Goal: Task Accomplishment & Management: Manage account settings

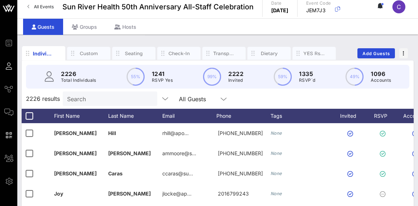
scroll to position [12, 0]
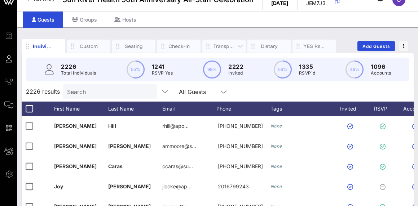
click at [226, 46] on div "Transportation" at bounding box center [224, 46] width 22 height 7
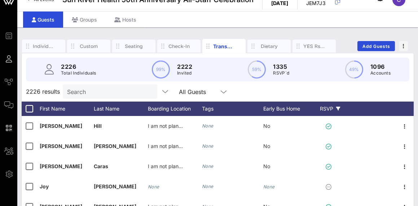
click at [327, 114] on div "RSVP" at bounding box center [329, 109] width 25 height 14
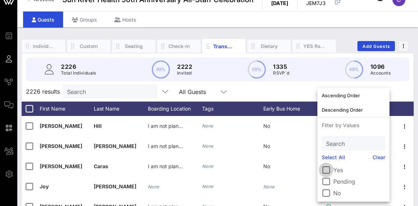
click at [327, 172] on div at bounding box center [326, 170] width 12 height 12
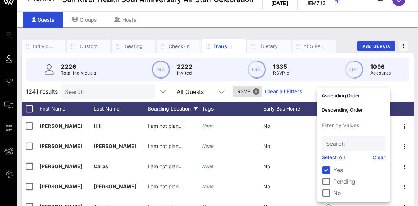
click at [166, 109] on div "Boarding Location" at bounding box center [175, 109] width 54 height 14
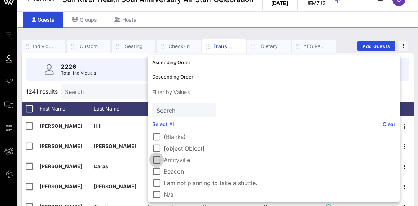
click at [155, 161] on div at bounding box center [156, 160] width 12 height 12
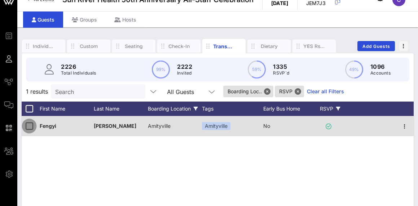
click at [30, 126] on div at bounding box center [29, 126] width 12 height 12
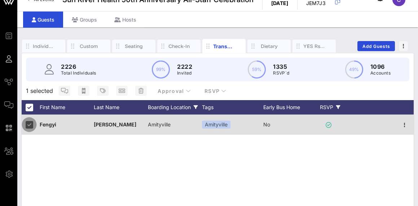
click at [29, 126] on div at bounding box center [29, 125] width 12 height 12
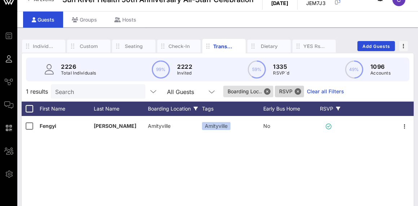
click at [289, 89] on span "RSVP" at bounding box center [289, 92] width 21 height 12
click at [249, 91] on span "Boarding Loc.." at bounding box center [247, 92] width 41 height 12
click at [267, 94] on button "Close" at bounding box center [267, 91] width 6 height 6
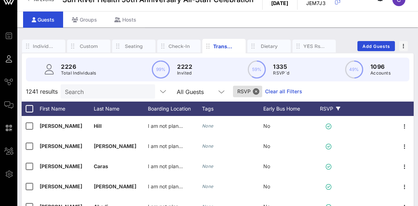
scroll to position [0, 0]
click at [179, 109] on div "Boarding Location" at bounding box center [175, 109] width 54 height 14
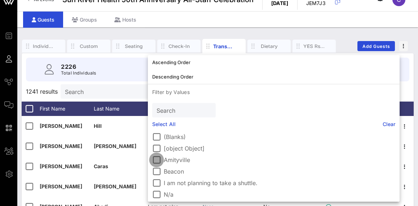
click at [158, 159] on div at bounding box center [156, 160] width 12 height 12
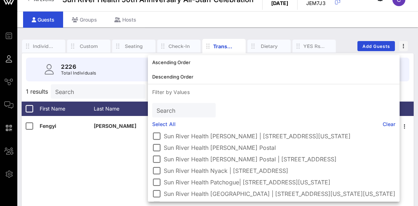
scroll to position [174, 0]
click at [157, 161] on div at bounding box center [156, 159] width 12 height 12
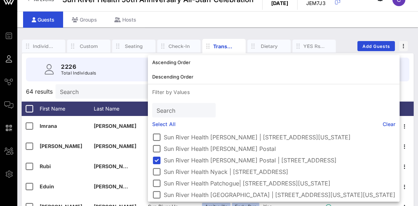
scroll to position [172, 0]
click at [158, 150] on div at bounding box center [156, 149] width 12 height 12
click at [125, 97] on div "Search" at bounding box center [102, 91] width 84 height 14
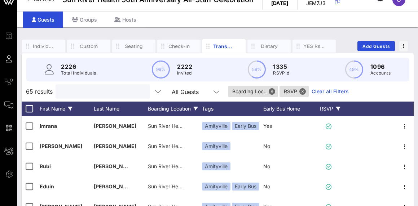
scroll to position [0, 0]
click at [30, 109] on div at bounding box center [29, 109] width 12 height 12
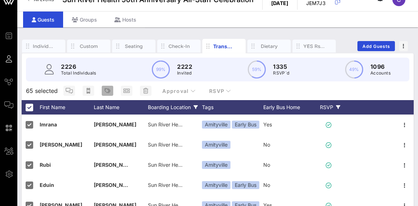
click at [108, 92] on icon "button" at bounding box center [107, 91] width 6 height 6
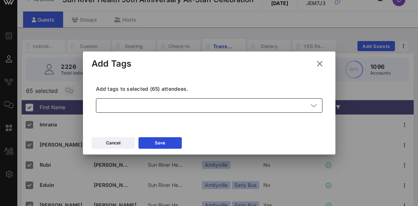
click at [121, 106] on div at bounding box center [204, 105] width 208 height 14
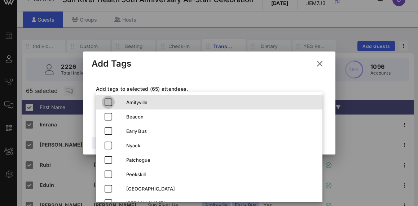
click at [105, 100] on icon "button" at bounding box center [108, 102] width 9 height 9
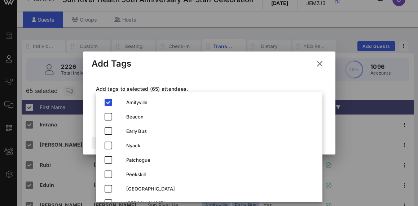
click at [235, 80] on div "Add tags to selected (65) attendees. ​ [GEOGRAPHIC_DATA]" at bounding box center [209, 100] width 235 height 53
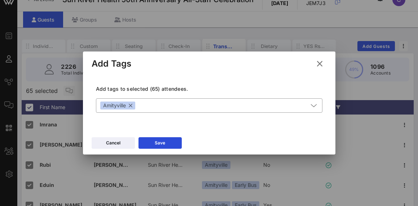
click at [170, 135] on div "Cancel Save" at bounding box center [209, 144] width 252 height 21
click at [170, 141] on button "Save" at bounding box center [159, 143] width 43 height 12
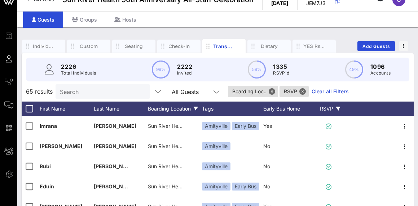
click at [170, 107] on div "Boarding Location" at bounding box center [175, 109] width 54 height 14
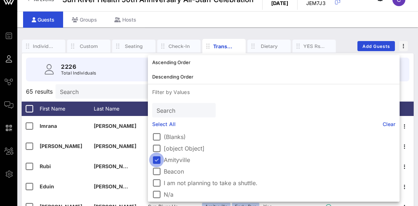
click at [157, 159] on div at bounding box center [156, 160] width 12 height 12
click at [158, 171] on div at bounding box center [156, 171] width 12 height 12
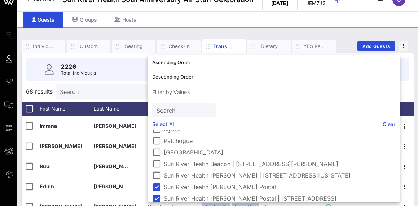
scroll to position [135, 0]
click at [158, 163] on div at bounding box center [156, 163] width 12 height 12
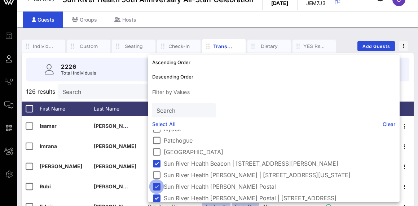
click at [155, 185] on div at bounding box center [156, 187] width 12 height 12
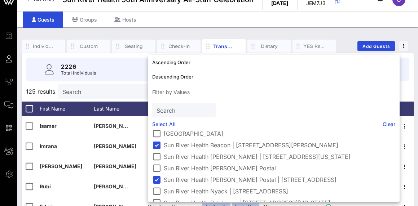
scroll to position [157, 0]
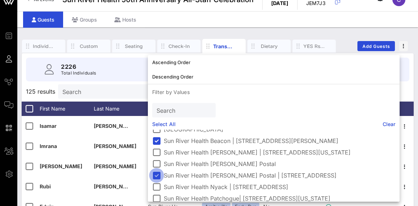
click at [158, 176] on div at bounding box center [156, 175] width 12 height 12
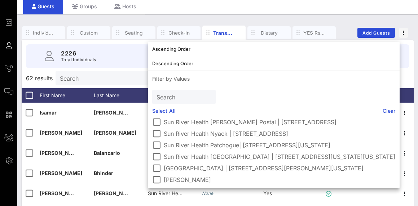
scroll to position [27, 0]
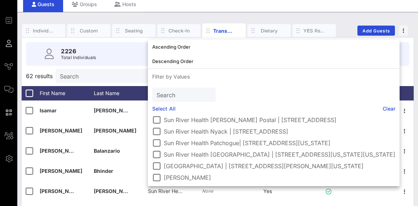
click at [105, 79] on input "Search" at bounding box center [102, 75] width 84 height 9
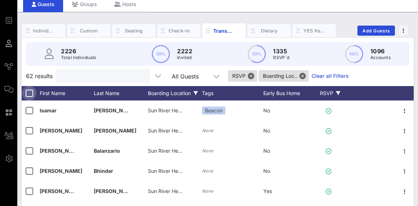
click at [27, 97] on div at bounding box center [29, 93] width 12 height 12
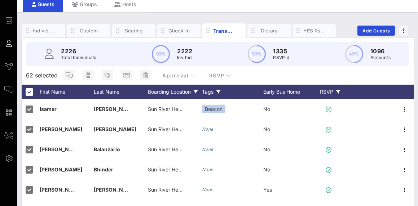
click at [211, 95] on div "Tags" at bounding box center [232, 92] width 61 height 14
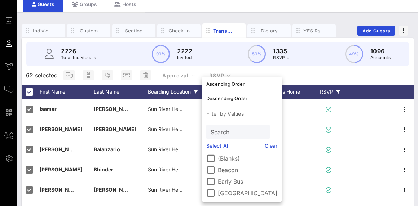
click at [302, 79] on div "62 selected Approval RSVP" at bounding box center [218, 75] width 392 height 19
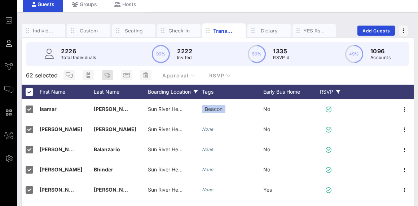
click at [107, 72] on icon "button" at bounding box center [107, 75] width 6 height 6
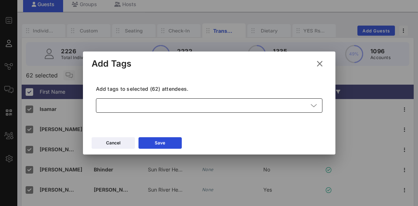
click at [130, 99] on div at bounding box center [204, 105] width 208 height 14
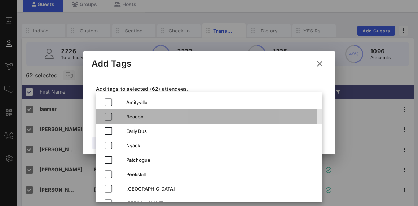
click at [126, 115] on div "Beacon" at bounding box center [221, 117] width 190 height 6
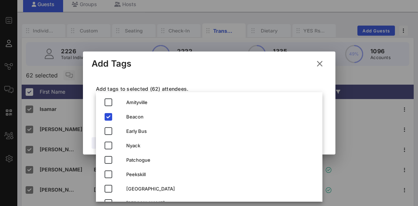
click at [295, 79] on div "Add tags to selected (62) attendees. ​ Beacon" at bounding box center [209, 100] width 235 height 53
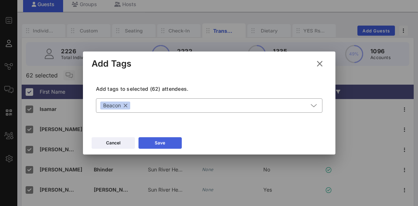
click at [173, 144] on button "Save" at bounding box center [159, 143] width 43 height 12
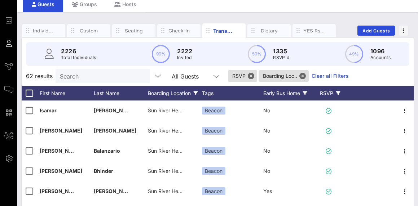
scroll to position [0, 0]
click at [282, 94] on div "Early Bus Home" at bounding box center [290, 93] width 54 height 14
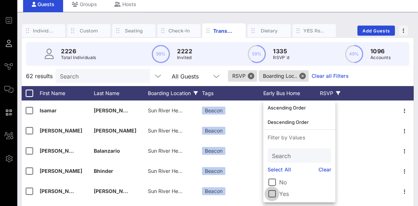
click at [272, 193] on div at bounding box center [272, 194] width 12 height 12
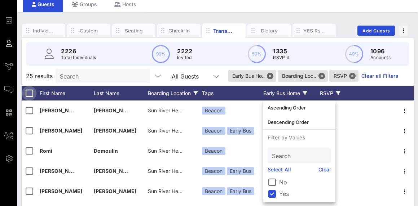
click at [25, 94] on div at bounding box center [29, 93] width 12 height 12
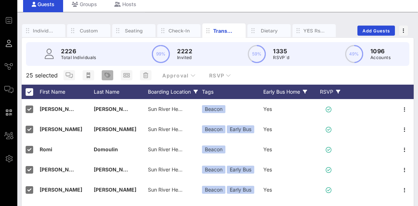
click at [103, 78] on span "button" at bounding box center [108, 75] width 12 height 6
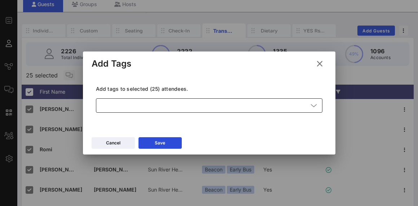
click at [186, 104] on div at bounding box center [204, 105] width 208 height 14
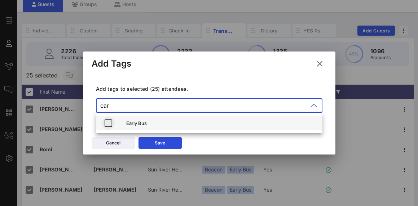
type input "ear"
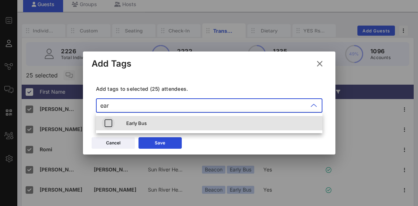
click at [107, 120] on icon "button" at bounding box center [108, 123] width 9 height 9
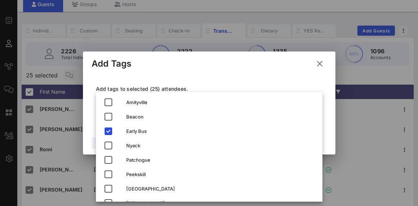
click at [244, 76] on div "Add tags to selected (25) attendees. ​ Early Bus" at bounding box center [209, 100] width 235 height 53
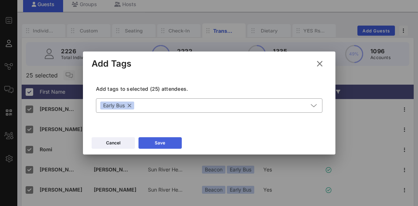
click at [161, 140] on div "Save" at bounding box center [160, 142] width 10 height 7
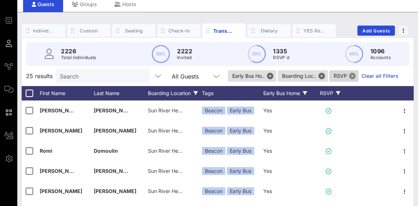
click at [355, 77] on button "Close" at bounding box center [352, 76] width 6 height 6
click at [325, 74] on button "Close" at bounding box center [321, 76] width 6 height 6
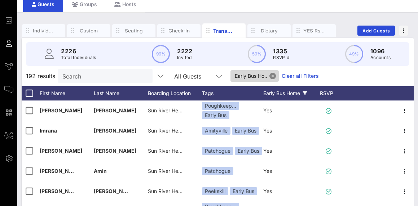
click at [274, 76] on button "Close" at bounding box center [272, 76] width 6 height 6
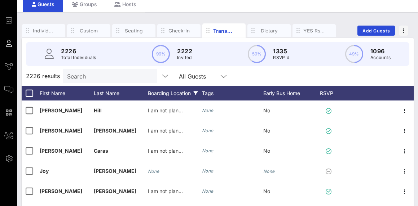
click at [178, 90] on div "Boarding Location" at bounding box center [175, 93] width 54 height 14
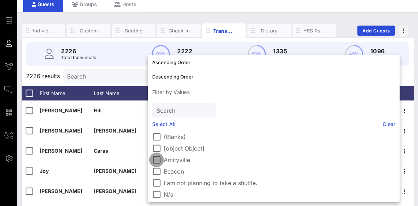
click at [157, 162] on div at bounding box center [156, 160] width 12 height 12
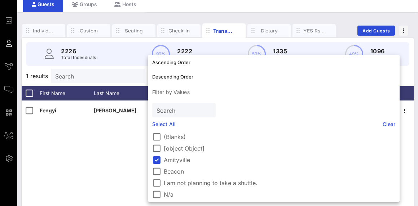
click at [72, 81] on div "Search" at bounding box center [97, 76] width 84 height 14
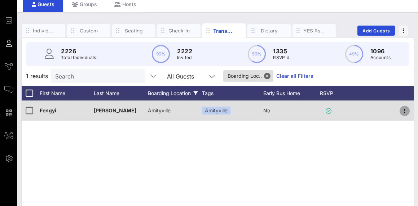
click at [405, 113] on icon "button" at bounding box center [404, 111] width 9 height 9
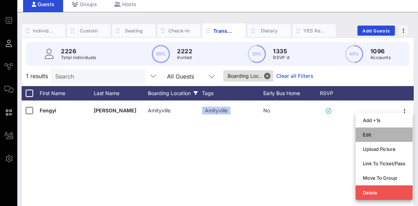
click at [381, 131] on div "Edit" at bounding box center [384, 135] width 43 height 12
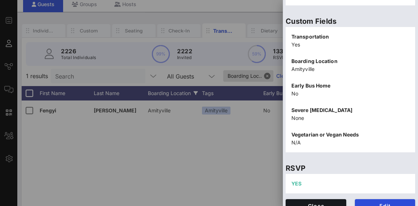
scroll to position [231, 0]
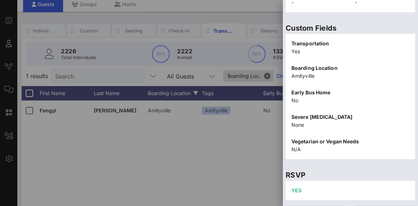
click at [315, 74] on p "Amityville" at bounding box center [350, 76] width 118 height 8
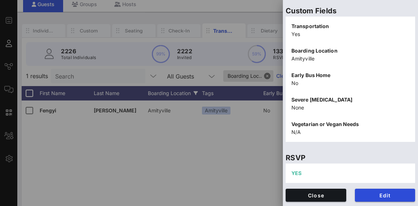
scroll to position [248, 0]
click at [373, 198] on span "Edit" at bounding box center [384, 195] width 49 height 6
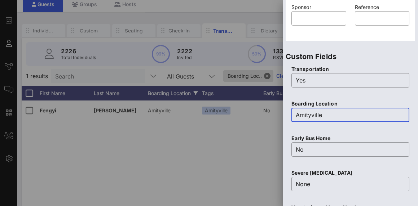
click at [320, 120] on input "Amityville" at bounding box center [349, 115] width 109 height 12
type input "A"
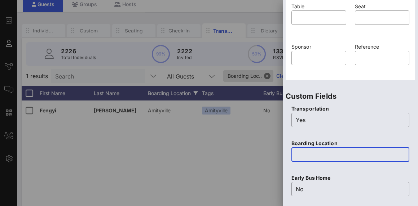
scroll to position [239, 0]
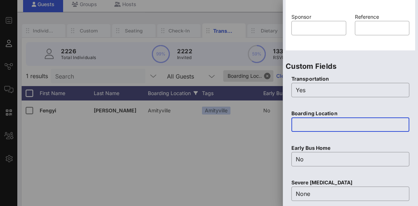
click at [324, 127] on input "text" at bounding box center [349, 125] width 109 height 12
type input "A"
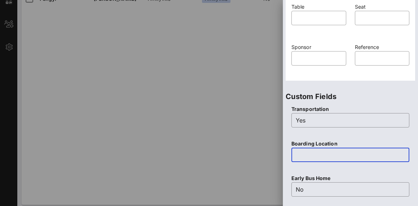
scroll to position [223, 0]
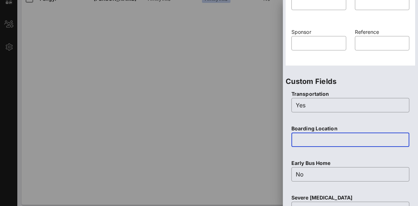
click at [325, 140] on input "text" at bounding box center [349, 140] width 109 height 12
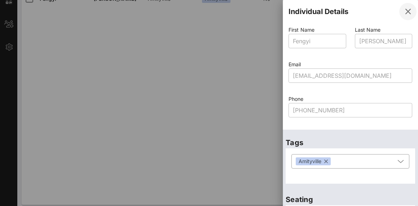
scroll to position [0, 0]
click at [403, 14] on icon "button" at bounding box center [407, 11] width 9 height 9
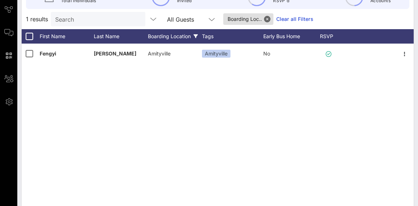
scroll to position [77, 0]
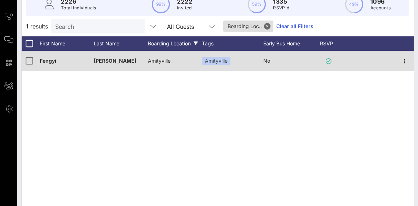
click at [173, 62] on div "Amityville" at bounding box center [175, 65] width 54 height 28
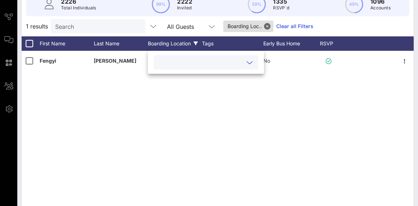
click at [252, 62] on icon at bounding box center [249, 62] width 6 height 9
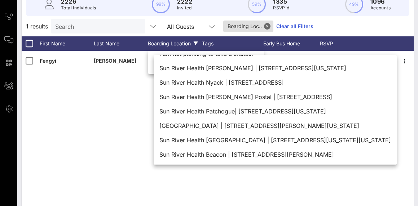
scroll to position [12, 0]
click at [98, 113] on div "[PERSON_NAME] Amityville Amityville No" at bounding box center [218, 159] width 392 height 216
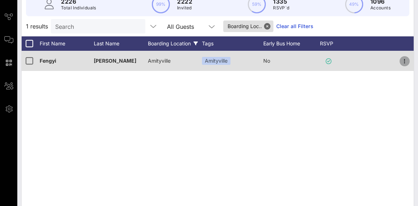
click at [403, 62] on icon "button" at bounding box center [404, 61] width 9 height 9
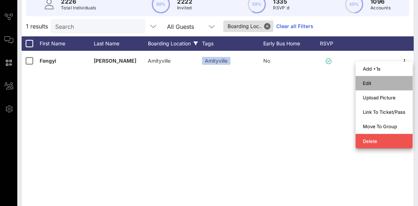
click at [366, 85] on div "Edit" at bounding box center [384, 83] width 43 height 6
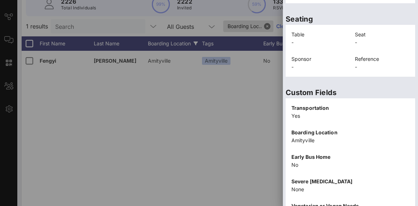
click at [306, 143] on p "Amityville" at bounding box center [350, 141] width 118 height 8
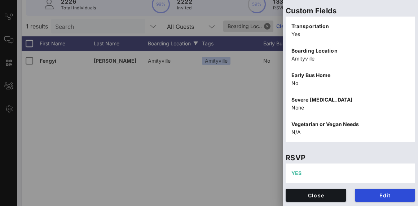
scroll to position [248, 0]
click at [385, 192] on span "Edit" at bounding box center [384, 195] width 49 height 6
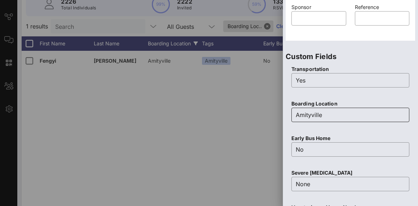
click at [333, 109] on div "Amityville" at bounding box center [349, 115] width 109 height 14
click at [333, 115] on input "Amityville" at bounding box center [349, 115] width 109 height 12
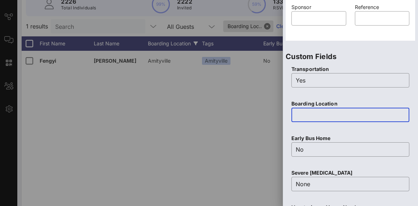
click at [219, 134] on div at bounding box center [209, 103] width 418 height 206
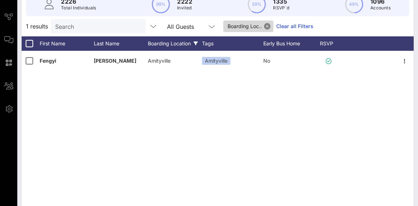
click at [268, 25] on button "Close" at bounding box center [267, 26] width 6 height 6
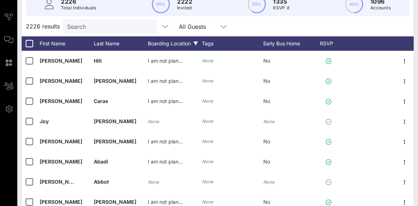
click at [165, 45] on div "Boarding Location" at bounding box center [175, 43] width 54 height 14
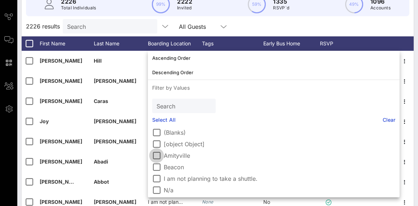
click at [155, 156] on div at bounding box center [156, 156] width 12 height 12
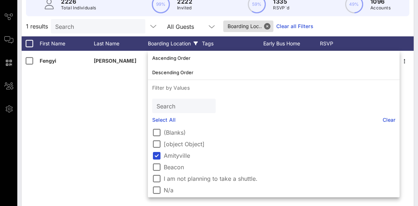
click at [362, 26] on div "1 results Search All Guests Boarding Loc.. Clear all Filters" at bounding box center [218, 26] width 392 height 20
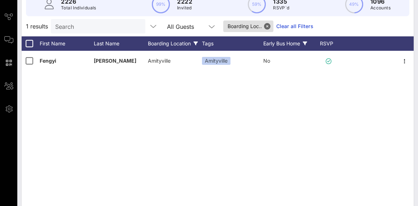
click at [271, 43] on div "Early Bus Home" at bounding box center [290, 43] width 54 height 14
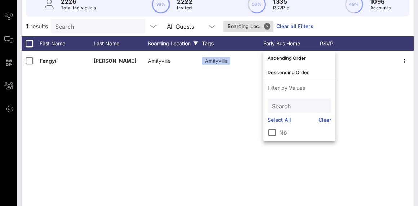
click at [313, 26] on link "Clear all Filters" at bounding box center [294, 26] width 37 height 8
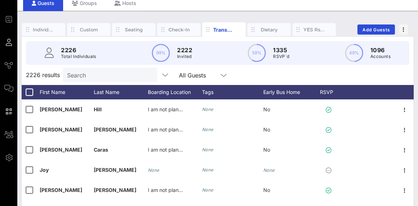
scroll to position [31, 0]
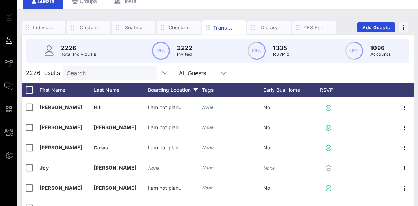
click at [173, 89] on div "Boarding Location" at bounding box center [175, 90] width 54 height 14
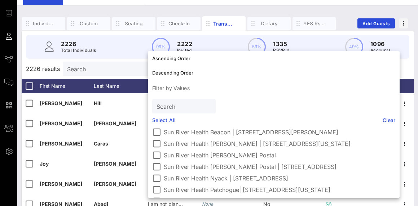
scroll to position [157, 0]
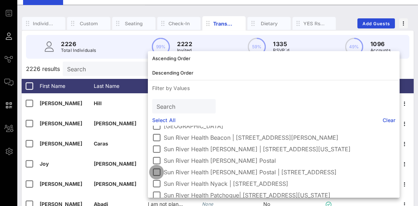
click at [159, 171] on div at bounding box center [156, 172] width 12 height 12
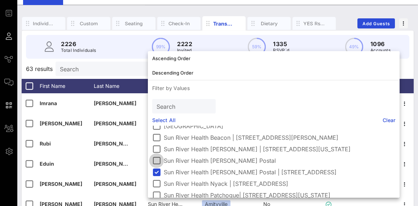
click at [158, 159] on div at bounding box center [156, 161] width 12 height 12
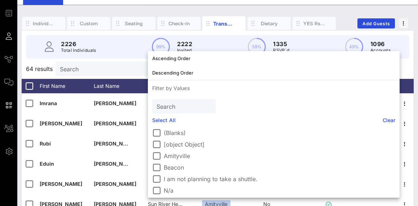
scroll to position [0, 0]
click at [156, 152] on div at bounding box center [156, 156] width 12 height 12
click at [134, 75] on div "Search" at bounding box center [102, 69] width 84 height 14
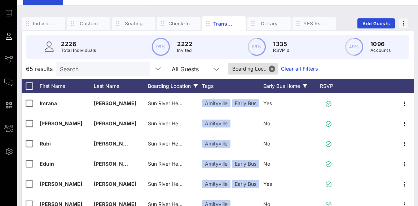
click at [267, 87] on div "Early Bus Home" at bounding box center [290, 86] width 54 height 14
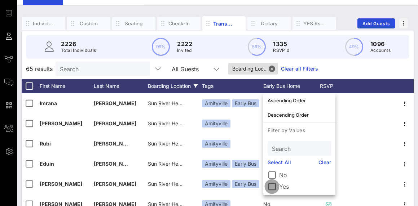
click at [270, 190] on div at bounding box center [272, 187] width 12 height 12
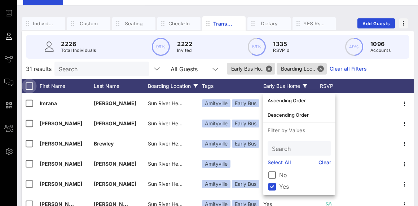
click at [32, 89] on div at bounding box center [29, 86] width 12 height 12
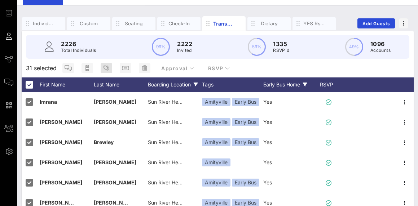
click at [106, 69] on icon "button" at bounding box center [106, 68] width 6 height 6
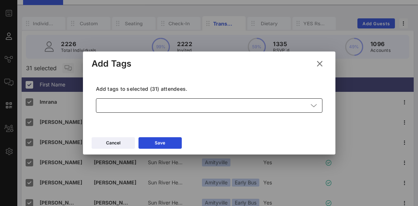
click at [178, 107] on div at bounding box center [204, 105] width 208 height 14
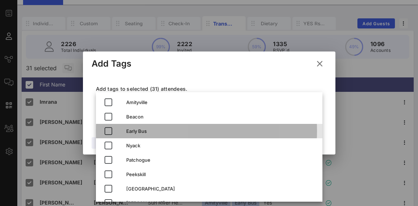
click at [132, 134] on div "Early Bus" at bounding box center [221, 131] width 190 height 6
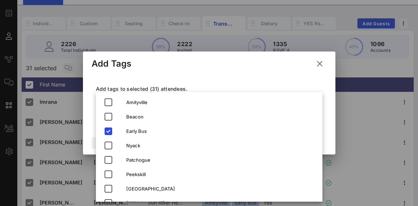
click at [240, 69] on div "Add Tags" at bounding box center [209, 63] width 252 height 22
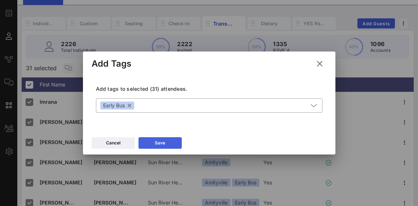
click at [171, 145] on button "Save" at bounding box center [159, 143] width 43 height 12
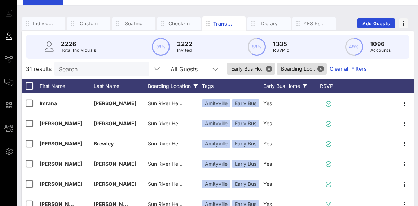
click at [169, 88] on div "Boarding Location" at bounding box center [175, 86] width 54 height 14
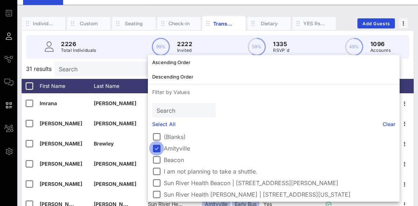
click at [156, 152] on div at bounding box center [156, 148] width 12 height 12
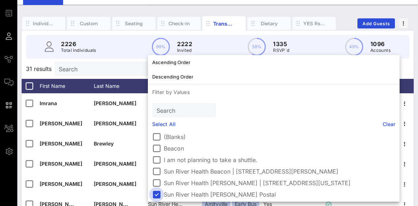
click at [155, 194] on div at bounding box center [156, 194] width 12 height 12
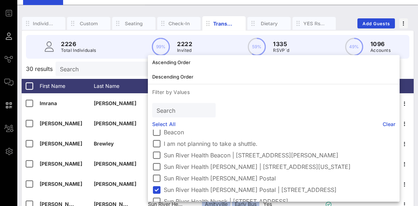
scroll to position [17, 0]
click at [150, 188] on div "(Blanks) Beacon I am not planning to take a shuttle. [GEOGRAPHIC_DATA] | [STREE…" at bounding box center [274, 166] width 252 height 72
click at [156, 189] on div at bounding box center [156, 189] width 12 height 12
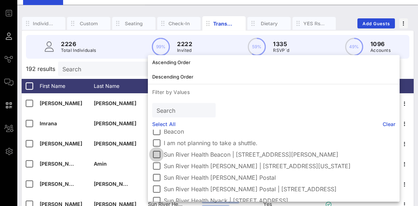
click at [156, 154] on div at bounding box center [156, 154] width 12 height 12
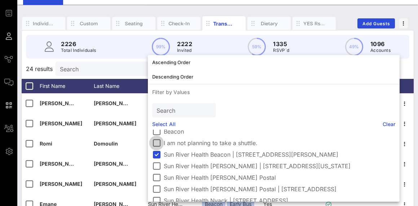
click at [155, 137] on div at bounding box center [156, 143] width 12 height 12
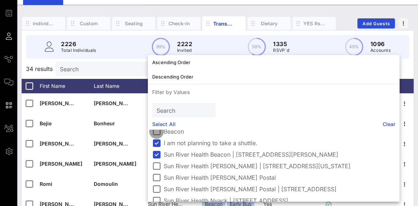
click at [155, 131] on div at bounding box center [156, 131] width 12 height 12
click at [155, 144] on div at bounding box center [156, 143] width 12 height 12
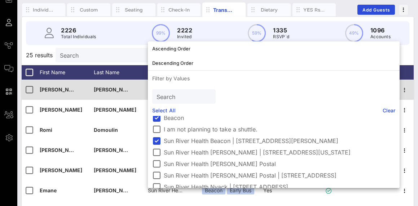
scroll to position [53, 0]
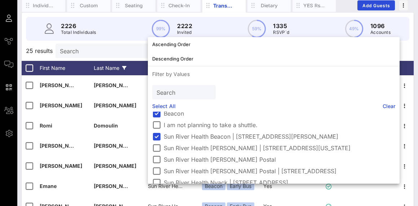
click at [120, 64] on div "Last Name" at bounding box center [121, 68] width 54 height 14
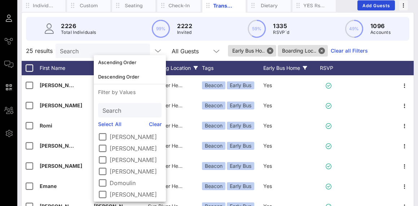
click at [375, 51] on div "25 results Search All Guests Early Bus Ho.. Boarding Loc.. Clear all Filters" at bounding box center [218, 51] width 392 height 20
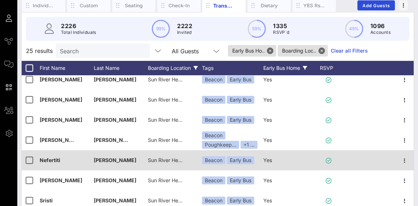
scroll to position [288, 0]
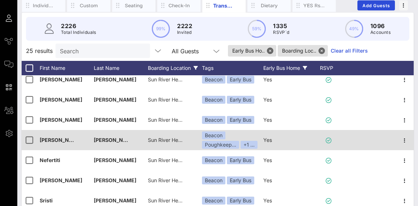
click at [179, 139] on span "Sun River Health Beacon | [STREET_ADDRESS][PERSON_NAME]" at bounding box center [224, 140] width 152 height 6
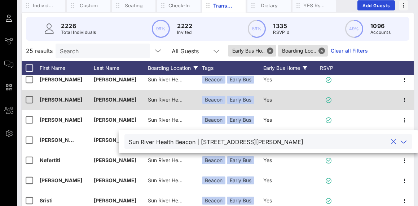
click at [285, 106] on div "Yes" at bounding box center [290, 104] width 54 height 28
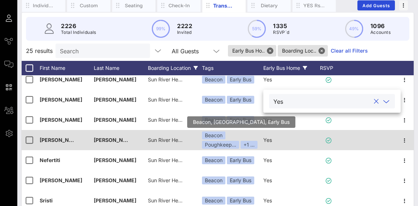
click at [240, 138] on div "Beacon Poughkeep… +1 ..." at bounding box center [232, 140] width 61 height 17
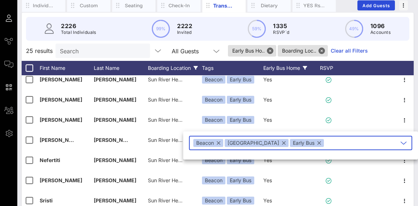
click at [282, 145] on button "button" at bounding box center [284, 143] width 4 height 8
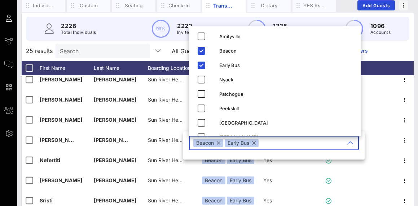
click at [99, 53] on input "Search" at bounding box center [102, 50] width 84 height 9
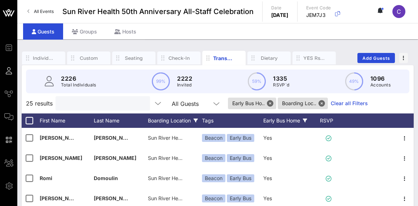
scroll to position [0, 0]
click at [273, 103] on button "Close" at bounding box center [270, 103] width 6 height 6
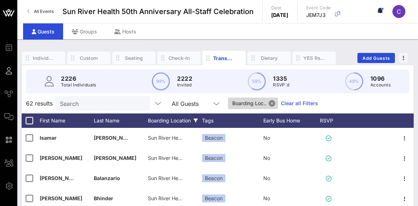
click at [274, 103] on button "Close" at bounding box center [271, 103] width 6 height 6
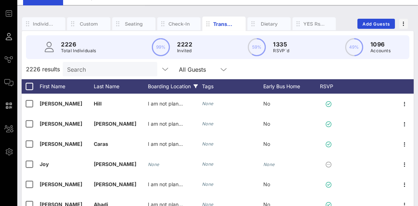
scroll to position [35, 0]
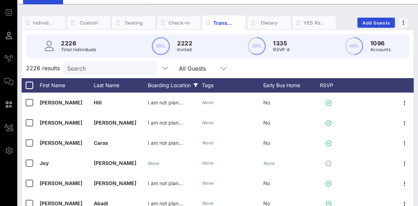
click at [173, 86] on div "Boarding Location" at bounding box center [175, 85] width 54 height 14
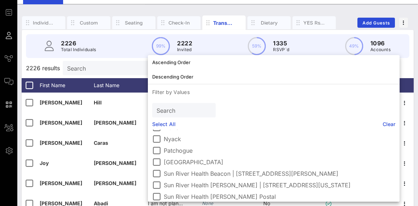
scroll to position [126, 0]
click at [162, 139] on div at bounding box center [156, 138] width 12 height 12
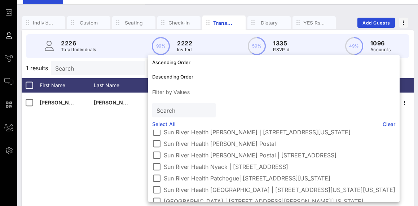
scroll to position [178, 0]
click at [157, 165] on div at bounding box center [156, 166] width 12 height 12
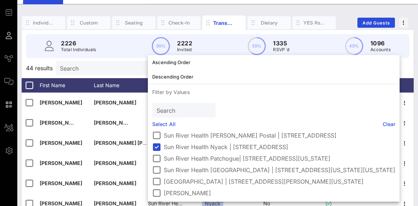
scroll to position [197, 0]
click at [132, 74] on div "Search" at bounding box center [102, 68] width 84 height 14
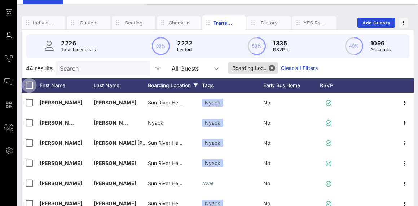
click at [28, 83] on div at bounding box center [29, 85] width 12 height 12
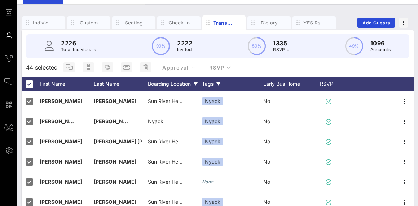
drag, startPoint x: 197, startPoint y: 85, endPoint x: 213, endPoint y: 86, distance: 15.9
click at [213, 86] on div "First Name Last Name Boarding Location Tags Early Bus Home RSVP" at bounding box center [218, 84] width 392 height 14
click at [213, 86] on div "Tags" at bounding box center [232, 84] width 61 height 14
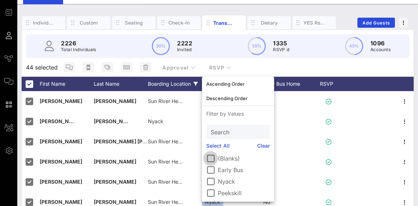
scroll to position [39, 0]
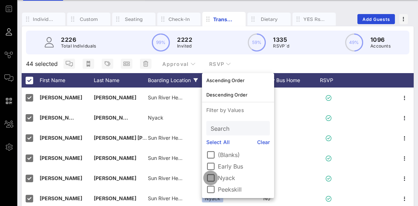
click at [210, 178] on div at bounding box center [210, 178] width 12 height 12
click at [304, 62] on div "44 selected Approval RSVP" at bounding box center [218, 63] width 392 height 19
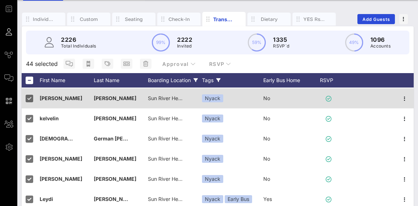
scroll to position [126, 0]
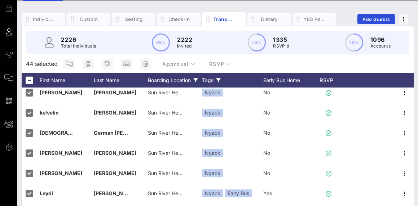
click at [208, 79] on div "Tags" at bounding box center [232, 80] width 61 height 14
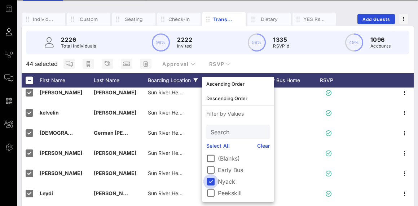
click at [212, 180] on div at bounding box center [210, 181] width 12 height 12
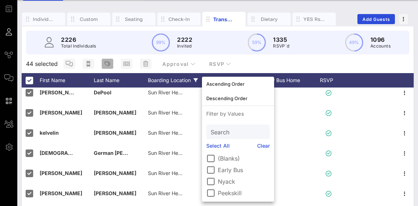
click at [111, 65] on span "button" at bounding box center [108, 64] width 12 height 6
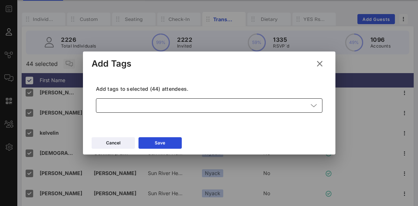
click at [170, 103] on div at bounding box center [204, 105] width 208 height 14
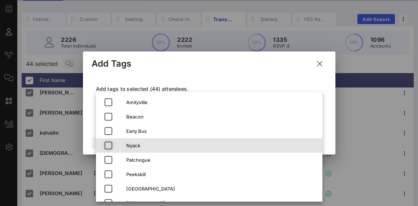
click at [109, 142] on icon "button" at bounding box center [108, 145] width 9 height 9
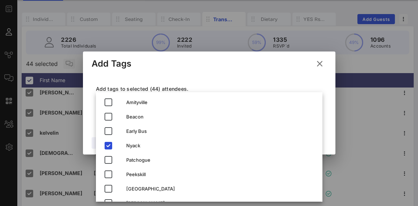
click at [272, 86] on p "Add tags to selected (44) attendees." at bounding box center [209, 88] width 226 height 7
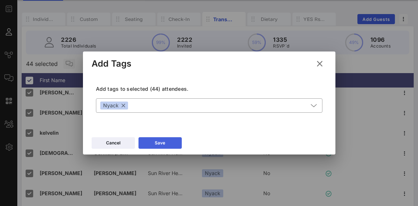
click at [180, 146] on button "Save" at bounding box center [159, 143] width 43 height 12
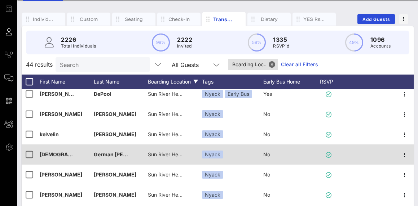
scroll to position [129, 0]
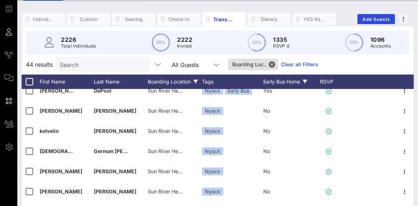
click at [278, 84] on div "Early Bus Home" at bounding box center [290, 82] width 54 height 14
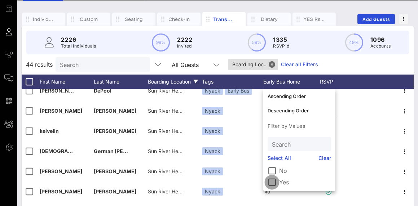
click at [272, 183] on div at bounding box center [272, 182] width 12 height 12
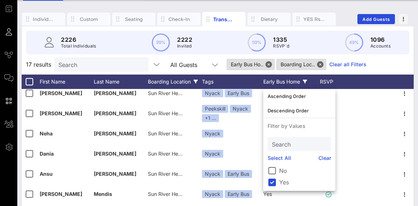
scroll to position [127, 0]
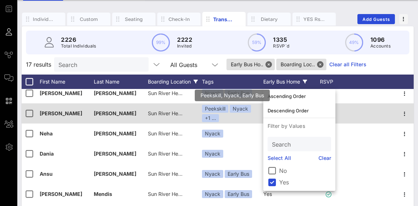
click at [203, 107] on div "Peekskill" at bounding box center [215, 109] width 26 height 8
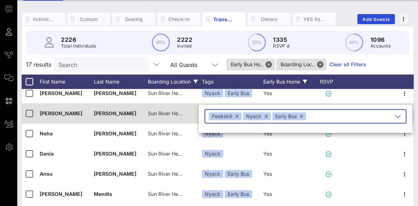
click at [186, 112] on div "Sun River Health Nyack | [STREET_ADDRESS]" at bounding box center [175, 117] width 54 height 28
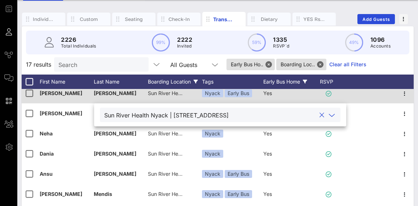
click at [288, 102] on div "Yes" at bounding box center [290, 97] width 54 height 28
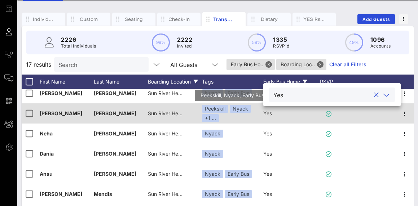
click at [233, 112] on div "Nyack" at bounding box center [240, 109] width 21 height 8
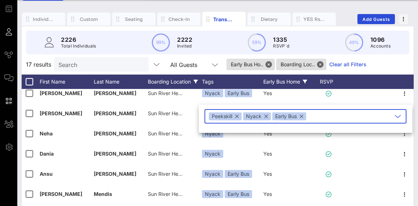
click at [239, 117] on button "button" at bounding box center [237, 116] width 4 height 8
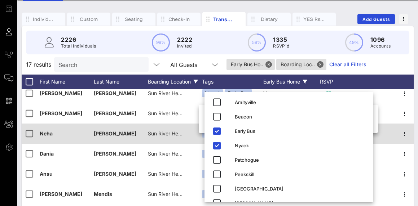
click at [163, 132] on span "Sun River Health Nyack | [STREET_ADDRESS]" at bounding box center [202, 133] width 108 height 6
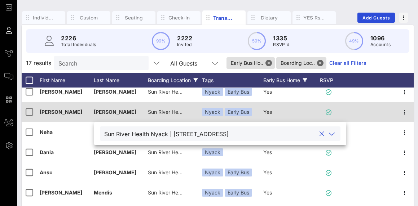
scroll to position [47, 0]
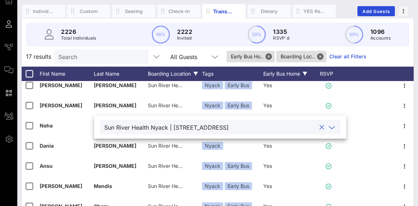
click at [273, 69] on div "Early Bus Home" at bounding box center [290, 74] width 54 height 14
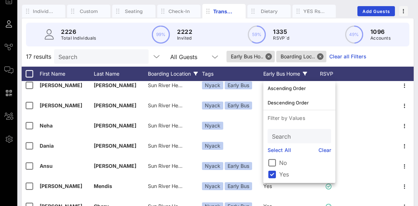
click at [273, 70] on div "Early Bus Home" at bounding box center [290, 74] width 54 height 14
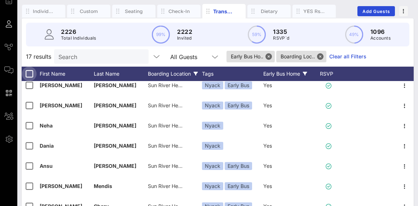
click at [31, 72] on div at bounding box center [29, 74] width 12 height 12
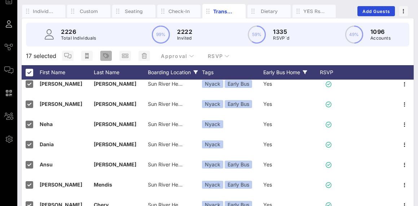
click at [109, 52] on button "button" at bounding box center [106, 56] width 12 height 10
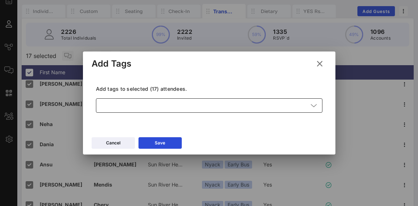
click at [156, 98] on div at bounding box center [204, 105] width 208 height 14
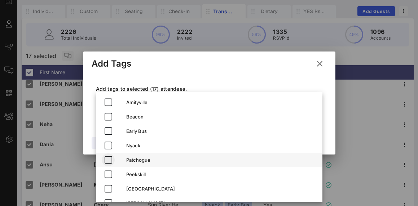
scroll to position [0, 0]
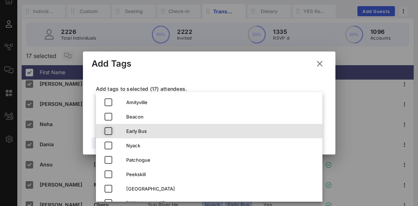
click at [110, 129] on icon "button" at bounding box center [108, 131] width 9 height 9
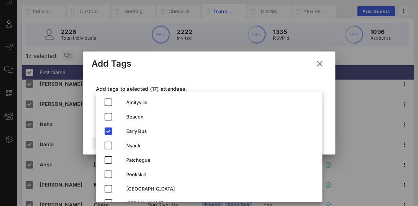
click at [262, 70] on div "Add Tags" at bounding box center [209, 63] width 252 height 22
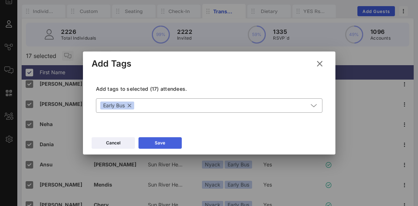
click at [177, 137] on button "Save" at bounding box center [159, 143] width 43 height 12
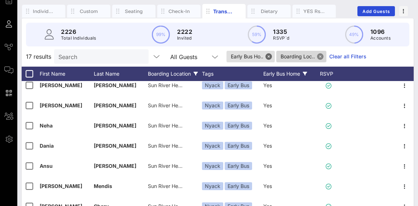
click at [321, 59] on button "Close" at bounding box center [320, 56] width 6 height 6
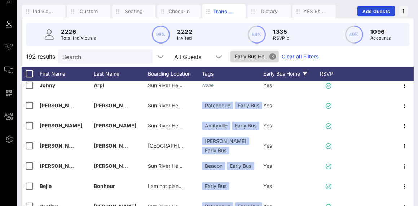
click at [273, 56] on button "Close" at bounding box center [272, 56] width 6 height 6
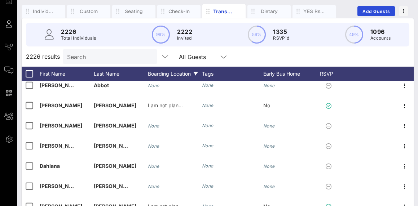
click at [184, 76] on div "Boarding Location" at bounding box center [175, 74] width 54 height 14
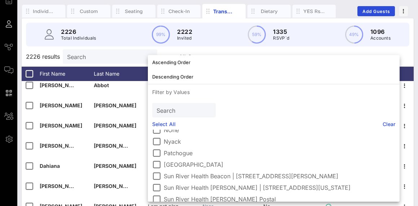
scroll to position [124, 0]
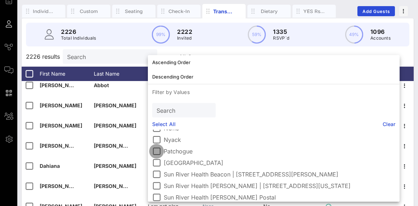
click at [156, 151] on div at bounding box center [156, 151] width 12 height 12
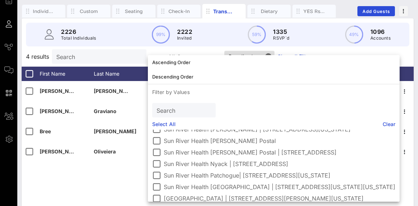
scroll to position [183, 0]
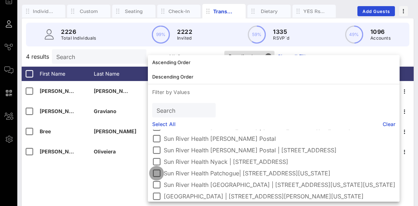
click at [158, 172] on div at bounding box center [156, 173] width 12 height 12
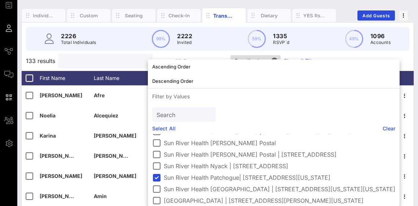
click at [86, 63] on input "text" at bounding box center [104, 60] width 84 height 9
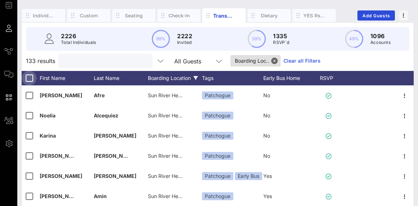
click at [28, 79] on div at bounding box center [29, 78] width 12 height 12
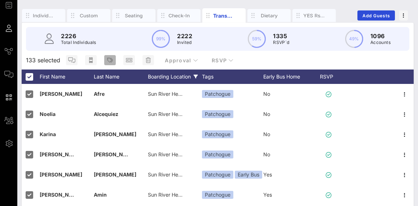
click at [107, 61] on icon "button" at bounding box center [110, 60] width 6 height 6
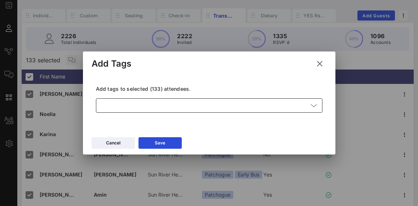
click at [146, 107] on div at bounding box center [204, 105] width 208 height 14
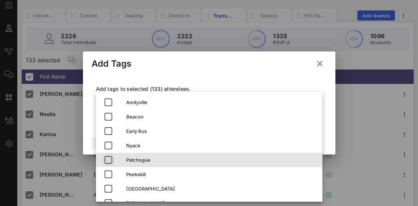
click at [114, 157] on span "button" at bounding box center [108, 160] width 13 height 9
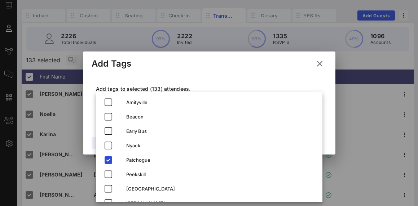
click at [195, 78] on div "Add tags to selected (133) attendees. ​ Patchogue" at bounding box center [209, 100] width 235 height 53
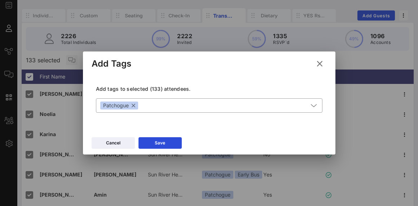
click at [148, 150] on div "Cancel Save" at bounding box center [209, 144] width 252 height 21
click at [148, 149] on div "Cancel Save" at bounding box center [209, 144] width 252 height 21
click at [150, 146] on button "Save" at bounding box center [159, 143] width 43 height 12
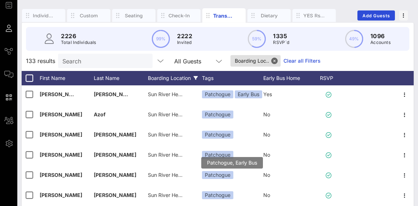
scroll to position [118, 0]
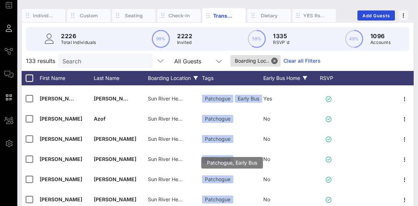
click at [280, 78] on div "Early Bus Home" at bounding box center [290, 78] width 54 height 14
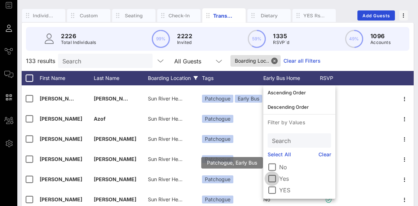
click at [270, 180] on div at bounding box center [272, 179] width 12 height 12
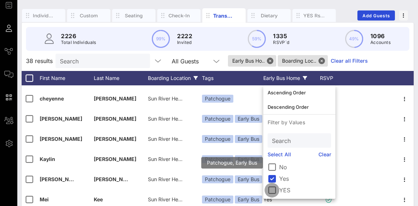
click at [271, 192] on div at bounding box center [272, 190] width 12 height 12
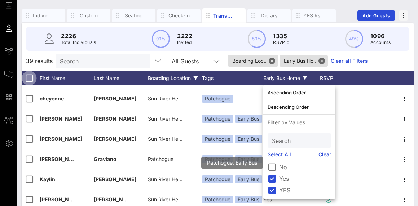
click at [31, 78] on div at bounding box center [29, 78] width 12 height 12
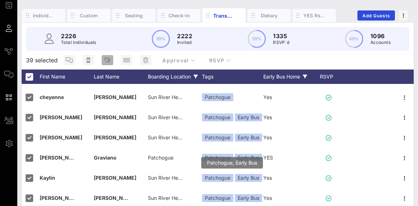
click at [106, 62] on icon "button" at bounding box center [107, 60] width 6 height 6
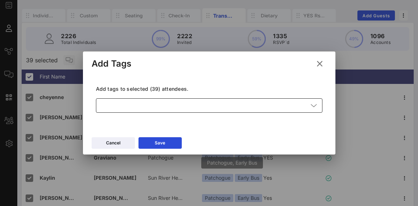
click at [127, 106] on div at bounding box center [204, 105] width 208 height 14
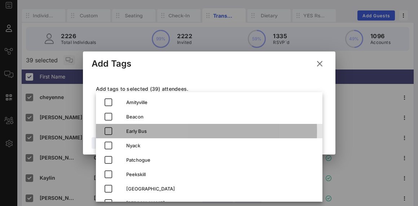
click at [123, 133] on div "Early Bus" at bounding box center [209, 131] width 226 height 14
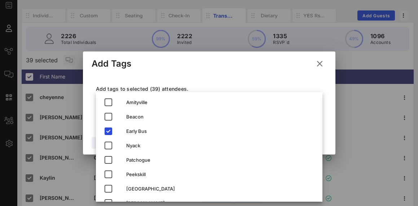
click at [217, 77] on div "Add tags to selected (39) attendees. ​ Early Bus" at bounding box center [209, 100] width 235 height 53
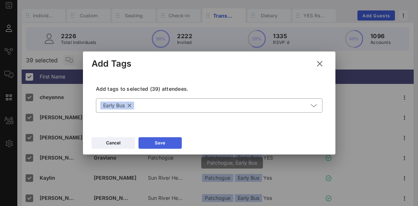
click at [167, 148] on button "Save" at bounding box center [159, 143] width 43 height 12
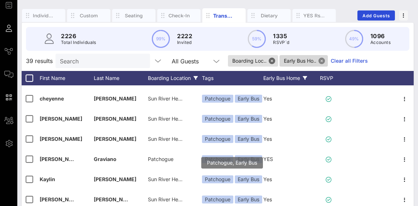
click at [321, 61] on button "Close" at bounding box center [321, 61] width 6 height 6
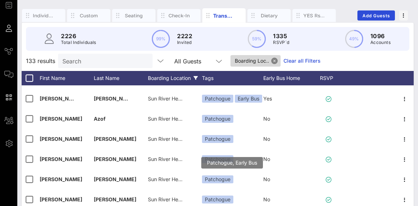
click at [274, 59] on button "Close" at bounding box center [274, 61] width 6 height 6
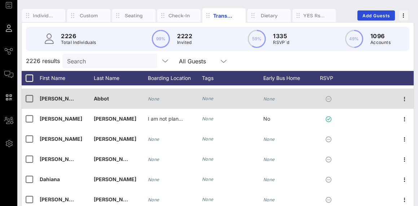
scroll to position [113, 0]
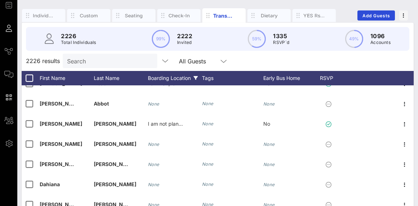
click at [175, 81] on div "Boarding Location" at bounding box center [175, 78] width 54 height 14
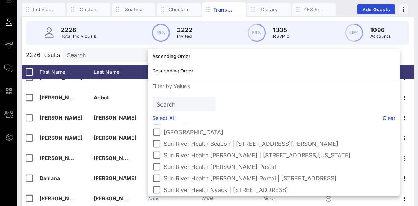
scroll to position [148, 0]
click at [156, 157] on div at bounding box center [156, 156] width 12 height 12
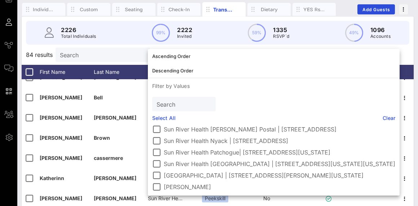
scroll to position [197, 0]
click at [28, 72] on div at bounding box center [29, 72] width 12 height 12
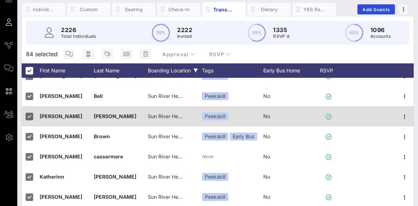
drag, startPoint x: 192, startPoint y: 71, endPoint x: 195, endPoint y: 122, distance: 51.2
click at [195, 122] on div "84 selected Approval RSVP First Name Last Name Boarding Location Tags Early Bus…" at bounding box center [218, 169] width 392 height 249
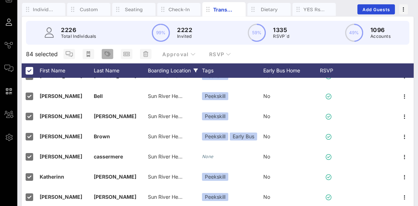
click at [108, 53] on icon "button" at bounding box center [107, 54] width 6 height 6
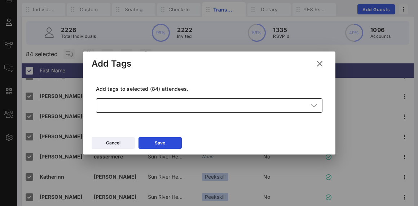
click at [166, 108] on div at bounding box center [204, 105] width 208 height 14
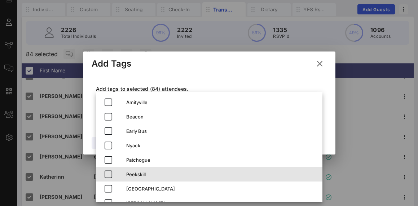
click at [138, 179] on div "Peekskill" at bounding box center [221, 175] width 190 height 12
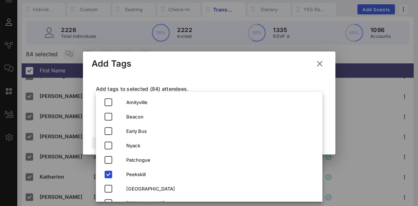
click at [224, 75] on div "Add tags to selected (84) attendees. ​ Peekskill" at bounding box center [209, 100] width 235 height 53
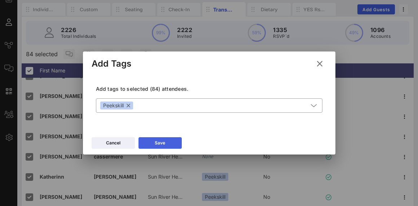
click at [156, 140] on div "Save" at bounding box center [160, 142] width 10 height 7
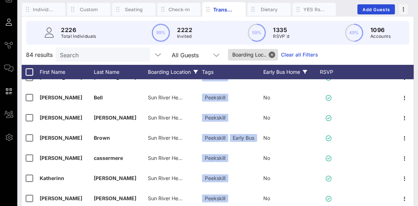
click at [285, 75] on div "Early Bus Home" at bounding box center [290, 72] width 54 height 14
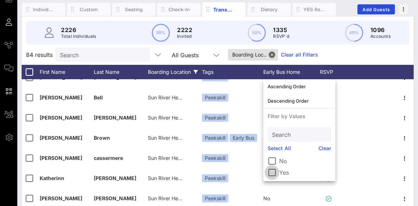
click at [275, 170] on div at bounding box center [272, 172] width 12 height 12
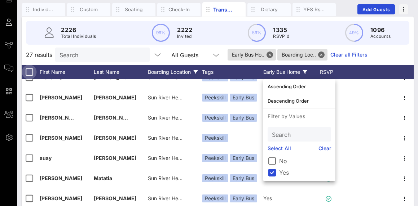
click at [31, 68] on div at bounding box center [29, 72] width 12 height 12
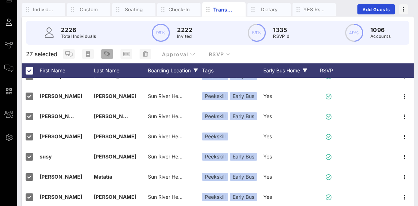
click at [106, 55] on icon "button" at bounding box center [107, 54] width 6 height 6
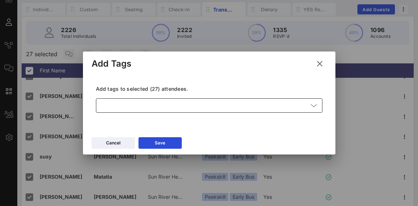
click at [132, 108] on div at bounding box center [204, 105] width 208 height 14
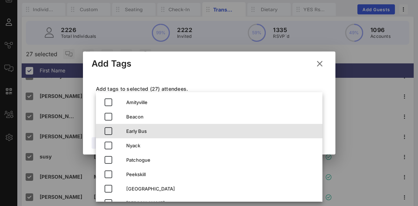
click at [121, 132] on div "Early Bus" at bounding box center [209, 131] width 226 height 14
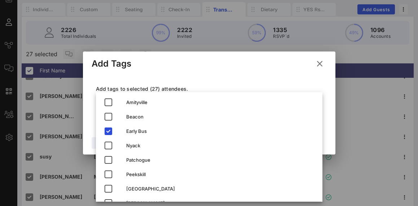
click at [208, 70] on div "Add Tags" at bounding box center [209, 63] width 252 height 22
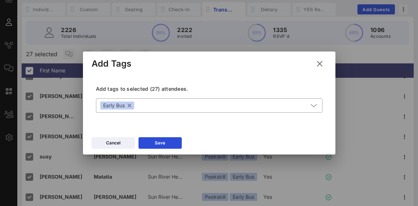
click at [158, 149] on div "Cancel Save" at bounding box center [209, 144] width 252 height 21
click at [157, 146] on div "Save" at bounding box center [160, 142] width 10 height 7
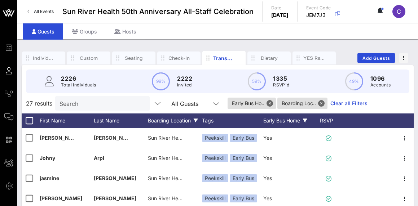
scroll to position [0, 0]
click at [320, 104] on button "Close" at bounding box center [321, 103] width 6 height 6
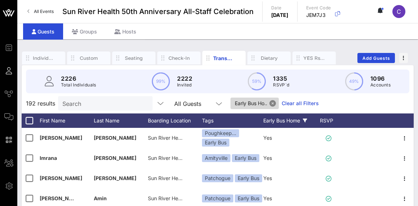
click at [276, 101] on button "Close" at bounding box center [272, 103] width 6 height 6
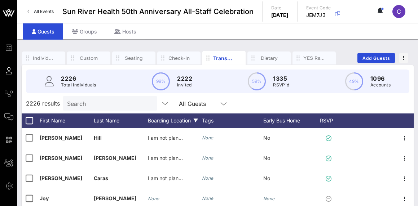
click at [181, 119] on div "Boarding Location" at bounding box center [175, 121] width 54 height 14
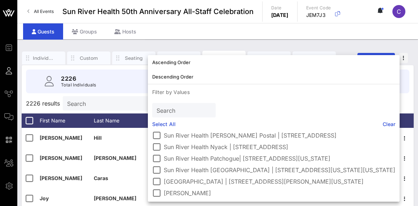
scroll to position [203, 0]
click at [157, 168] on div at bounding box center [156, 170] width 12 height 12
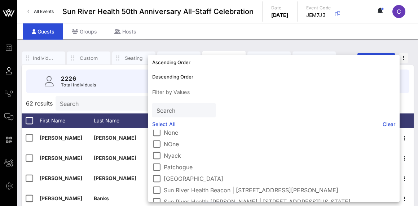
scroll to position [108, 0]
click at [156, 180] on div at bounding box center [156, 179] width 12 height 12
click at [110, 101] on input "Search" at bounding box center [102, 103] width 84 height 9
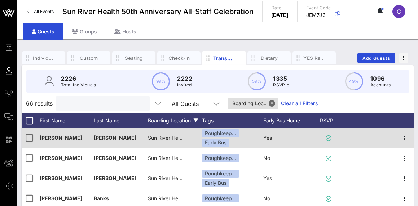
scroll to position [15, 0]
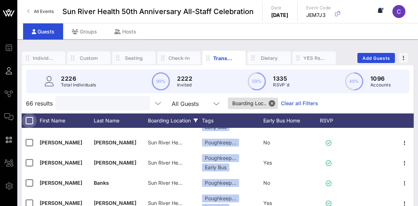
click at [31, 123] on div at bounding box center [29, 121] width 12 height 12
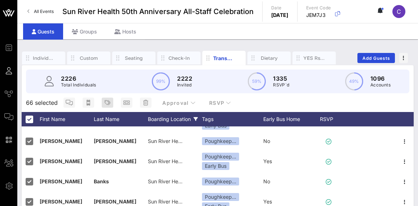
click at [107, 101] on icon "button" at bounding box center [107, 103] width 6 height 6
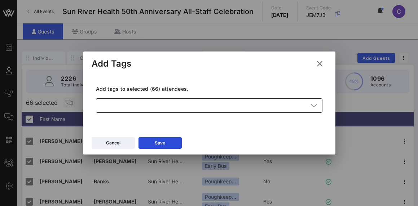
click at [176, 102] on div at bounding box center [204, 105] width 208 height 14
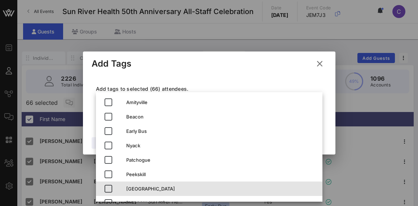
click at [140, 188] on div "[GEOGRAPHIC_DATA]" at bounding box center [221, 189] width 190 height 6
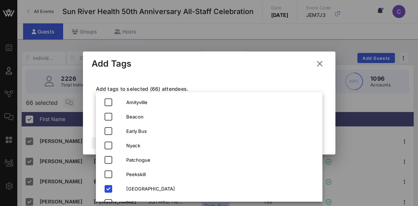
click at [200, 61] on div "Add Tags" at bounding box center [209, 63] width 252 height 22
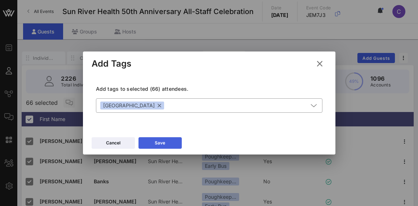
click at [164, 146] on div "Save" at bounding box center [160, 142] width 10 height 7
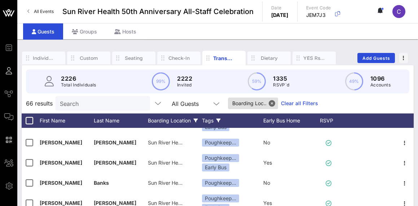
click at [210, 118] on div "Tags" at bounding box center [232, 121] width 61 height 14
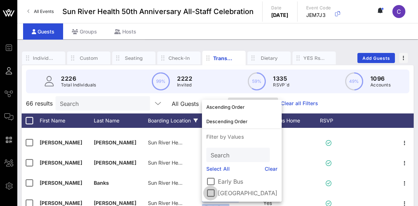
click at [209, 196] on div at bounding box center [210, 193] width 12 height 12
click at [209, 195] on div at bounding box center [210, 193] width 12 height 12
click at [330, 102] on div "66 results Search All Guests Boarding Loc.. Clear all Filters" at bounding box center [218, 103] width 392 height 20
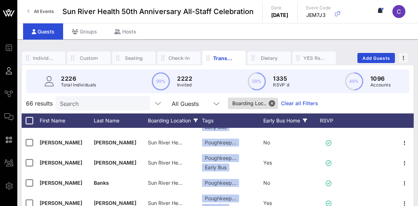
click at [274, 119] on div "Early Bus Home" at bounding box center [290, 121] width 54 height 14
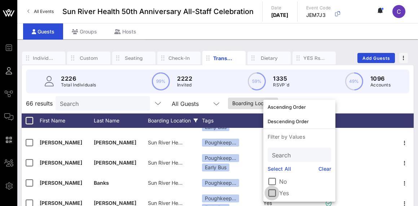
click at [275, 190] on div at bounding box center [272, 193] width 12 height 12
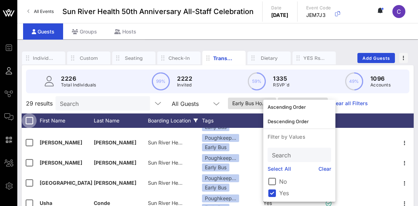
click at [28, 121] on div at bounding box center [29, 121] width 12 height 12
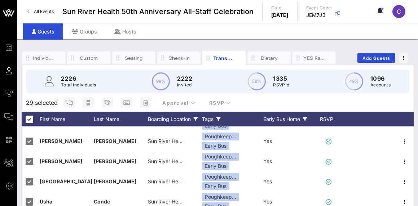
click at [208, 120] on div "Tags" at bounding box center [232, 119] width 61 height 14
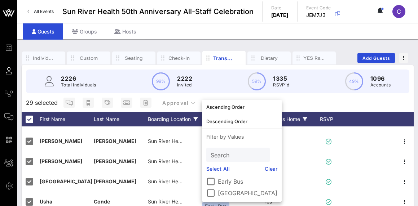
click at [95, 88] on p "Total Individuals" at bounding box center [78, 84] width 35 height 7
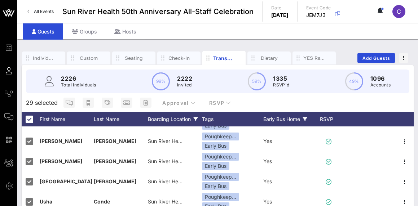
click at [268, 119] on div "Early Bus Home" at bounding box center [290, 119] width 54 height 14
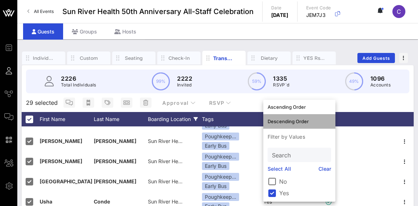
click at [268, 119] on div "Descending Order" at bounding box center [298, 122] width 63 height 6
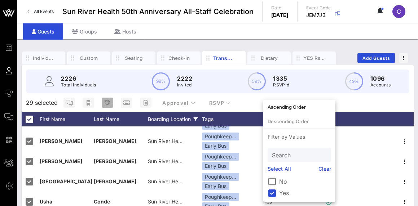
click at [103, 103] on span "button" at bounding box center [108, 103] width 12 height 6
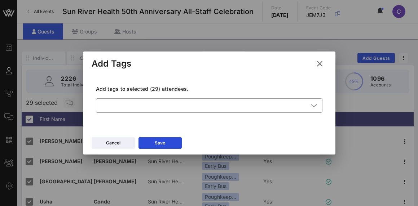
click at [126, 113] on div "​" at bounding box center [209, 110] width 226 height 24
click at [126, 110] on div at bounding box center [204, 105] width 208 height 14
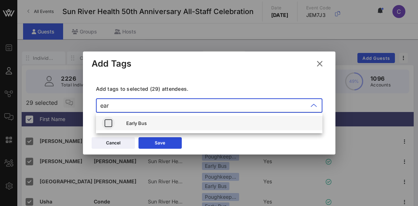
type input "ear"
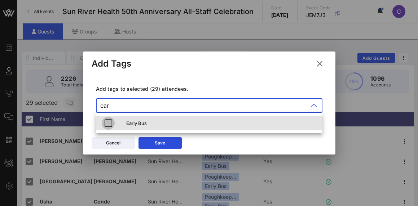
click at [106, 121] on icon "button" at bounding box center [108, 123] width 9 height 9
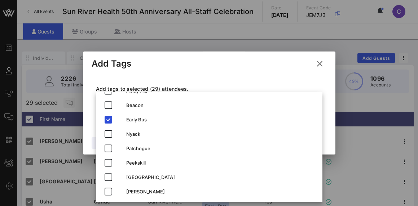
scroll to position [12, 0]
click at [212, 67] on div "Add Tags" at bounding box center [209, 63] width 252 height 22
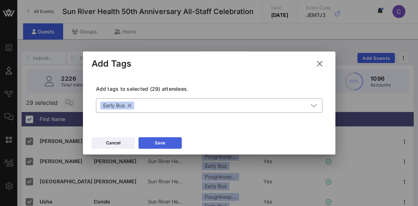
click at [165, 143] on button "Save" at bounding box center [159, 143] width 43 height 12
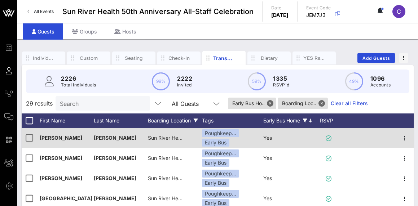
scroll to position [0, 0]
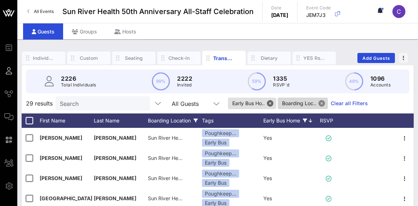
click at [325, 102] on button "Close" at bounding box center [321, 103] width 6 height 6
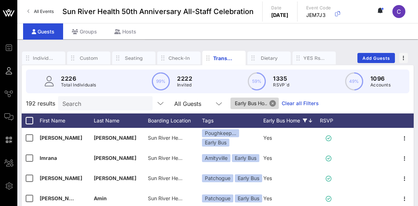
click at [274, 103] on button "Close" at bounding box center [272, 103] width 6 height 6
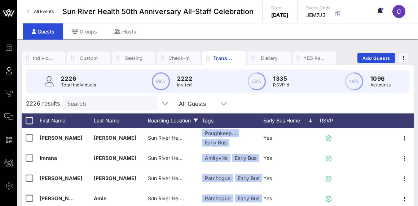
click at [165, 121] on div "Boarding Location" at bounding box center [175, 121] width 54 height 14
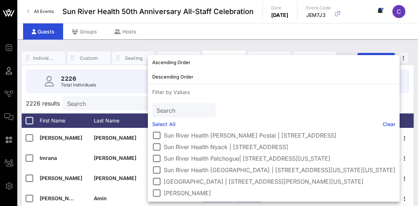
scroll to position [203, 0]
click at [158, 182] on div at bounding box center [156, 181] width 12 height 12
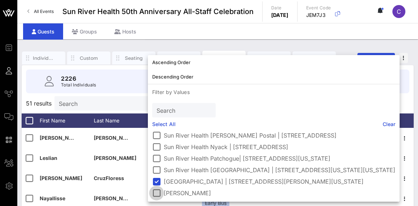
scroll to position [197, 0]
click at [156, 191] on div at bounding box center [156, 193] width 12 height 12
click at [186, 41] on div "Individuals Custom Seating Check-In Transportation Dietary YES Rsvps Add Guests…" at bounding box center [217, 195] width 400 height 312
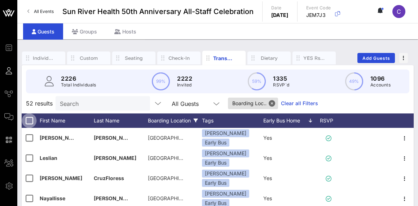
click at [28, 124] on div at bounding box center [29, 121] width 12 height 12
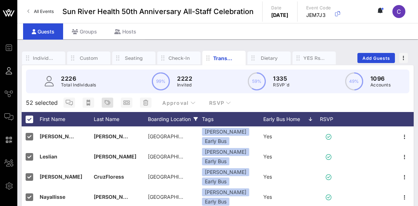
click at [108, 101] on icon "button" at bounding box center [107, 103] width 6 height 6
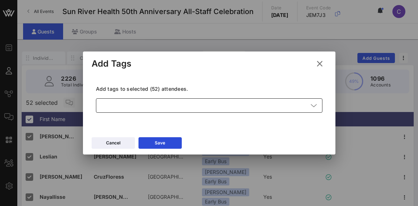
click at [146, 101] on div at bounding box center [204, 105] width 208 height 14
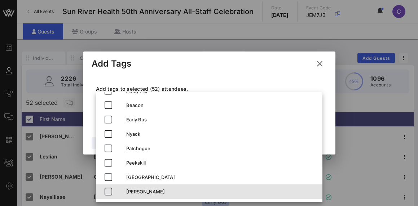
click at [128, 193] on div "[PERSON_NAME]" at bounding box center [221, 192] width 190 height 6
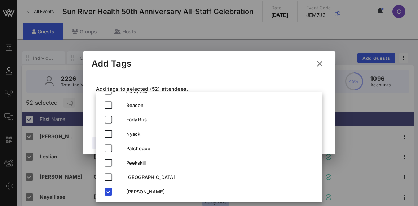
click at [240, 70] on div "Add Tags" at bounding box center [209, 63] width 252 height 22
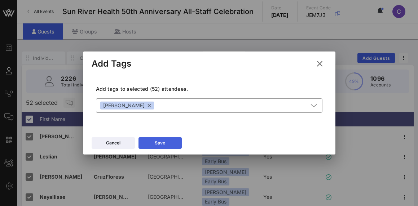
click at [174, 143] on button "Save" at bounding box center [159, 143] width 43 height 12
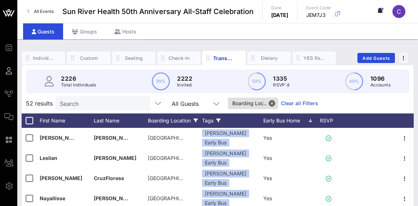
click at [212, 121] on div "Tags" at bounding box center [232, 121] width 61 height 14
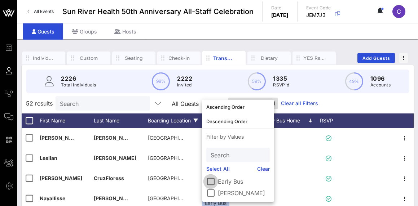
click at [213, 181] on div at bounding box center [210, 181] width 12 height 12
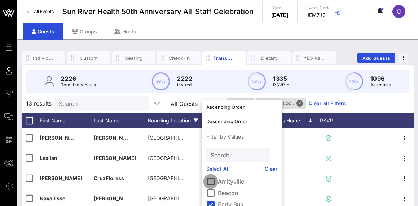
click at [213, 180] on div at bounding box center [210, 181] width 12 height 12
click at [212, 182] on div at bounding box center [210, 181] width 12 height 12
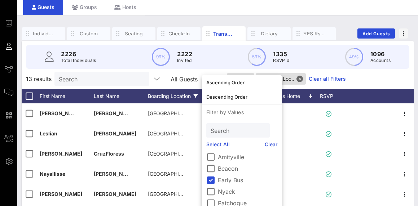
scroll to position [2, 0]
click at [213, 175] on div at bounding box center [210, 178] width 12 height 12
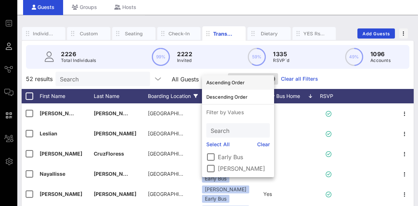
scroll to position [0, 0]
click at [355, 77] on div "52 results Search All Guests Boarding Loc.. Clear all Filters" at bounding box center [218, 79] width 392 height 20
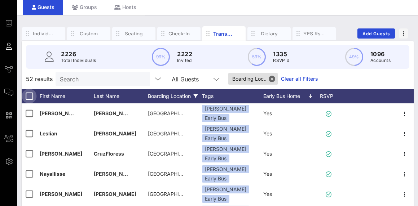
click at [31, 93] on div at bounding box center [29, 96] width 12 height 12
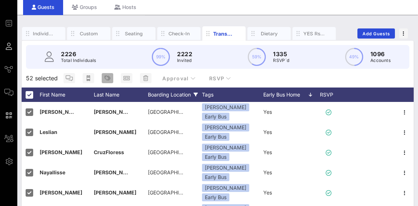
click at [111, 79] on span "button" at bounding box center [108, 78] width 12 height 6
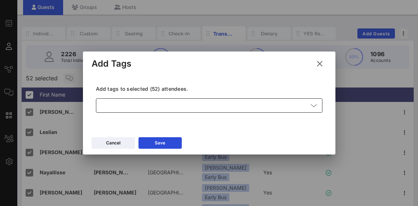
click at [138, 106] on div at bounding box center [204, 105] width 208 height 14
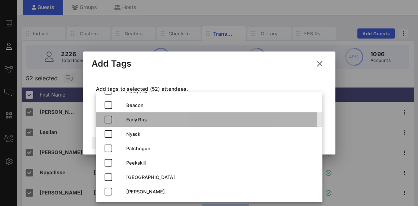
click at [127, 122] on div "Early Bus" at bounding box center [221, 120] width 190 height 6
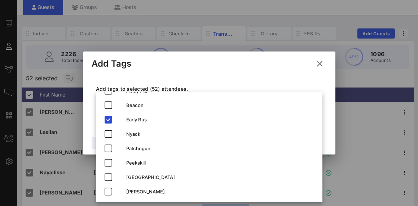
click at [195, 70] on div "Add Tags" at bounding box center [209, 63] width 252 height 22
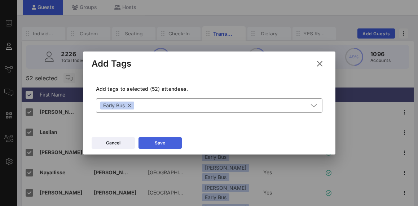
click at [166, 141] on button "Save" at bounding box center [159, 143] width 43 height 12
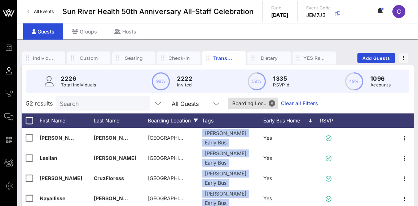
click at [334, 100] on div "52 results Search All Guests Boarding Loc.. Clear all Filters" at bounding box center [218, 103] width 392 height 20
click at [275, 103] on button "Close" at bounding box center [271, 103] width 6 height 6
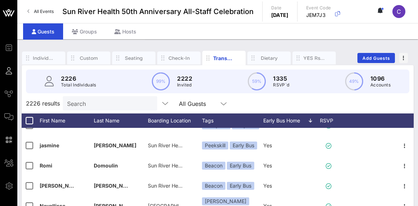
scroll to position [750, 0]
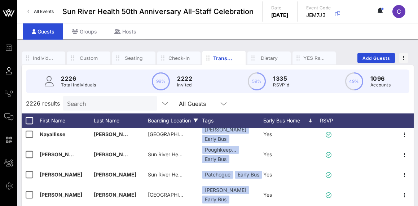
click at [187, 116] on div "Boarding Location" at bounding box center [175, 121] width 54 height 14
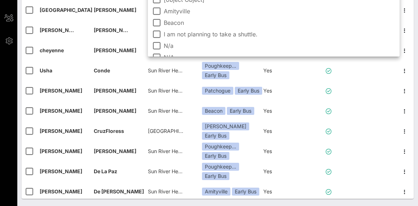
scroll to position [1, 0]
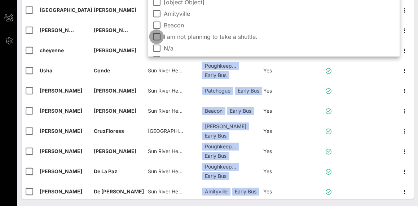
click at [157, 35] on div at bounding box center [156, 37] width 12 height 12
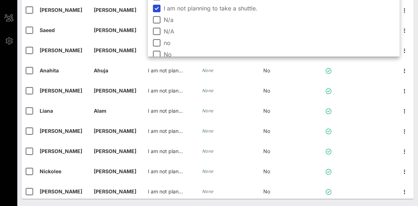
scroll to position [29, 0]
click at [157, 21] on div at bounding box center [156, 20] width 12 height 12
click at [155, 34] on div at bounding box center [156, 32] width 12 height 12
click at [156, 46] on div at bounding box center [156, 43] width 12 height 12
click at [156, 53] on div at bounding box center [156, 55] width 12 height 12
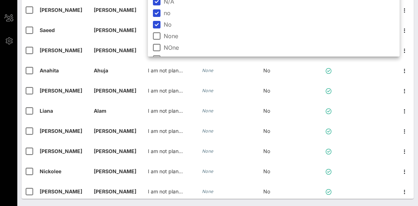
scroll to position [62, 0]
click at [159, 34] on div at bounding box center [156, 34] width 12 height 12
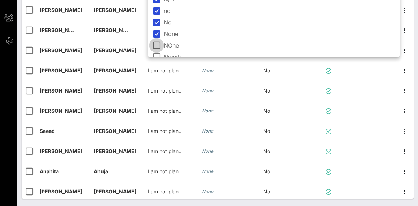
click at [158, 47] on div at bounding box center [156, 45] width 12 height 12
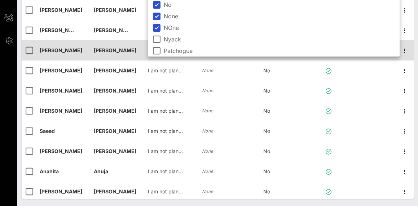
click at [111, 48] on span "[PERSON_NAME]" at bounding box center [115, 50] width 43 height 6
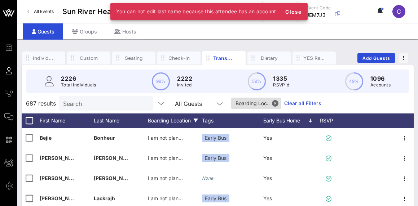
scroll to position [0, 0]
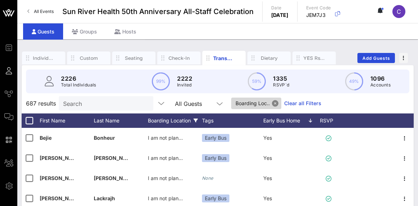
click at [278, 103] on button "Close" at bounding box center [275, 103] width 6 height 6
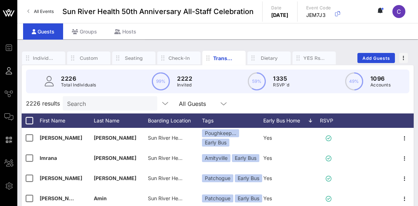
click at [277, 78] on p "1335" at bounding box center [281, 78] width 16 height 9
click at [251, 83] on circle at bounding box center [256, 81] width 17 height 17
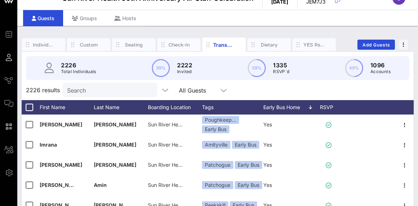
scroll to position [15, 0]
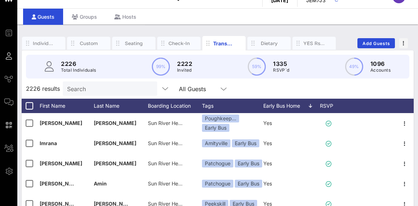
click at [274, 66] on p "1335" at bounding box center [281, 63] width 16 height 9
click at [325, 106] on div "RSVP" at bounding box center [329, 106] width 25 height 14
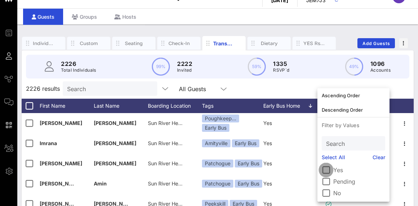
click at [326, 169] on div at bounding box center [326, 170] width 12 height 12
click at [308, 80] on div "2226 Total Individuals 99% 2222 Invited 59% 1335 RSVP`d 49% 1096 Accounts" at bounding box center [217, 66] width 400 height 32
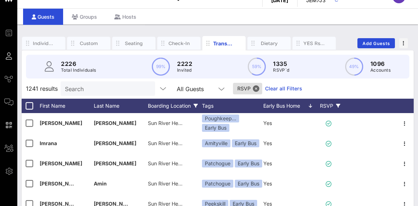
click at [180, 105] on div "Boarding Location" at bounding box center [175, 106] width 54 height 14
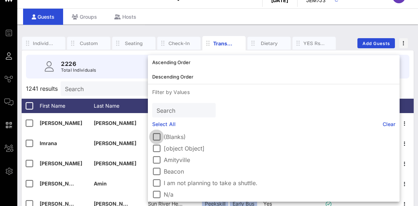
click at [156, 135] on div at bounding box center [156, 137] width 12 height 12
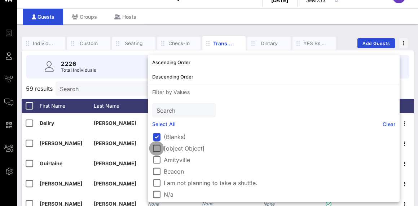
click at [157, 148] on div at bounding box center [156, 148] width 12 height 12
click at [177, 149] on label "[object Object]" at bounding box center [279, 148] width 231 height 7
click at [178, 148] on label "[object Object]" at bounding box center [279, 148] width 231 height 7
click at [114, 86] on input "text" at bounding box center [102, 88] width 84 height 9
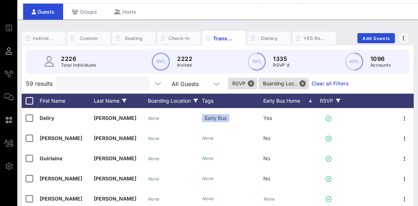
scroll to position [1, 0]
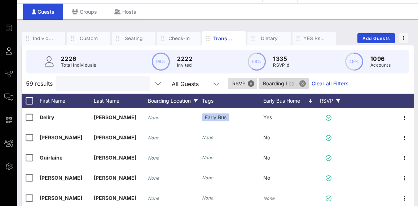
click at [302, 83] on button "Close" at bounding box center [302, 83] width 6 height 6
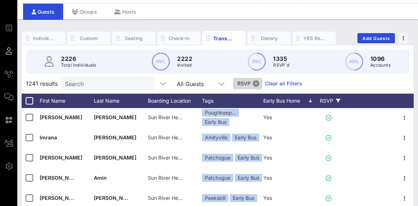
click at [258, 83] on button "Close" at bounding box center [256, 83] width 6 height 6
click at [332, 103] on div "RSVP" at bounding box center [329, 101] width 25 height 14
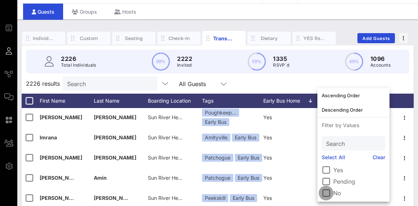
click at [329, 193] on div at bounding box center [326, 193] width 12 height 12
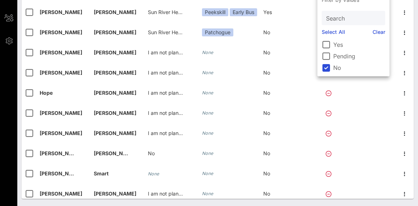
scroll to position [145, 0]
